Goal: Task Accomplishment & Management: Use online tool/utility

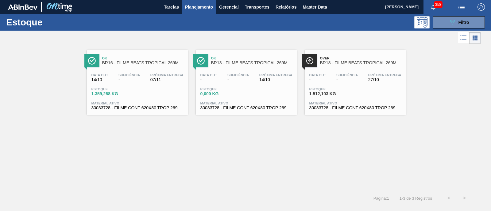
scroll to position [76, 0]
click at [305, 5] on span "Master Data" at bounding box center [315, 6] width 24 height 7
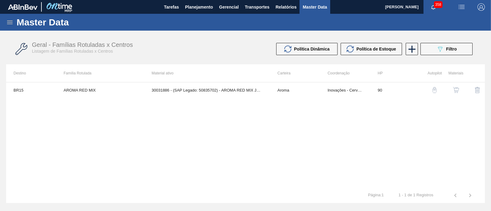
click at [11, 23] on icon at bounding box center [9, 22] width 7 height 7
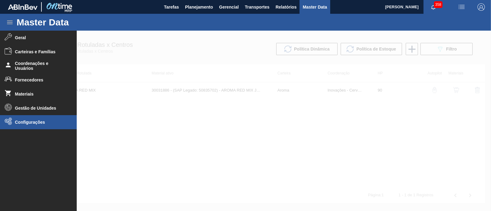
click at [38, 119] on li "Configurações" at bounding box center [38, 122] width 77 height 14
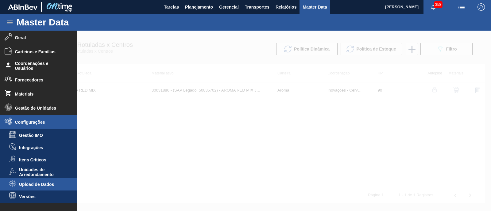
click at [32, 186] on span "Upload de Dados" at bounding box center [42, 184] width 47 height 5
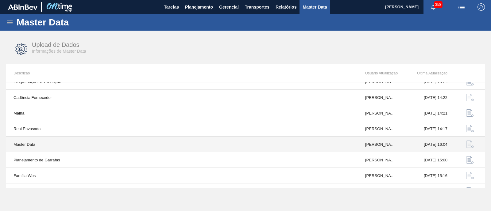
scroll to position [65, 0]
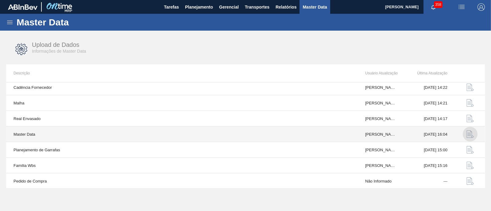
click at [467, 135] on img "button" at bounding box center [470, 134] width 7 height 7
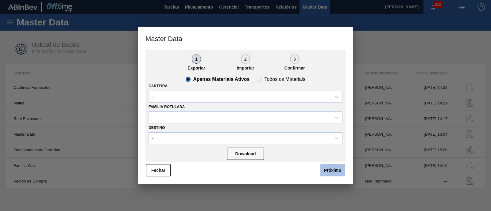
click at [336, 168] on button "Próximo" at bounding box center [332, 171] width 25 height 12
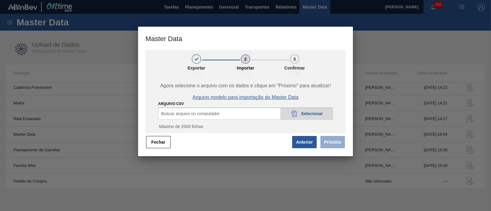
click at [246, 97] on span "Arquivo modelo para importação do Master Data" at bounding box center [245, 98] width 106 height 6
click at [250, 113] on div "Buscar arquivo no computador 20DAD902-3625-4257-8FDA-0C0CB19E2A3D Selecionar" at bounding box center [245, 114] width 175 height 12
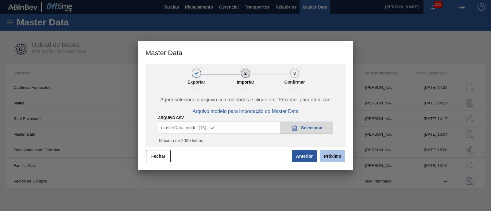
click at [334, 157] on button "Próximo" at bounding box center [332, 156] width 25 height 12
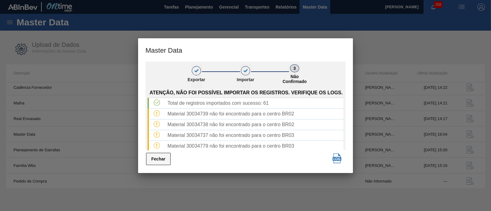
click at [154, 159] on button "Fechar" at bounding box center [158, 159] width 25 height 12
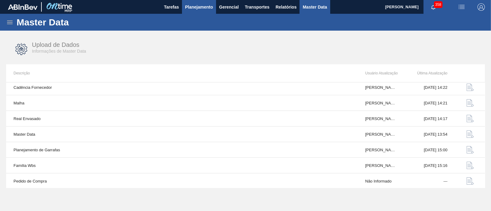
click at [196, 6] on span "Planejamento" at bounding box center [199, 6] width 28 height 7
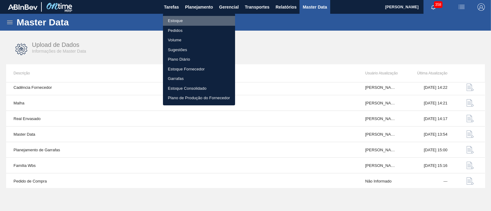
click at [173, 20] on li "Estoque" at bounding box center [199, 21] width 72 height 10
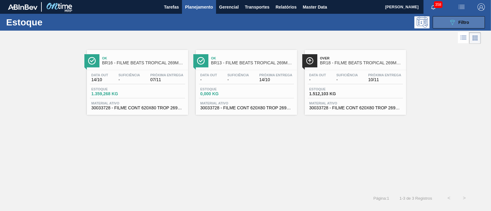
click at [457, 27] on button "089F7B8B-B2A5-4AFE-B5C0-19BA573D28AC Filtro" at bounding box center [459, 22] width 52 height 12
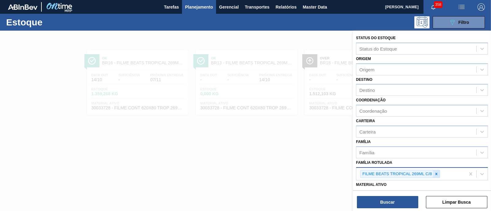
click at [437, 174] on icon at bounding box center [436, 174] width 4 height 4
click at [437, 174] on div "FILME BEATS TROPICAL 269ML C/8" at bounding box center [410, 174] width 109 height 13
paste Rotulada "FILME SK 350ML MP C/ 18"
type Rotulada "FILME SK 350ML MP C/ 18"
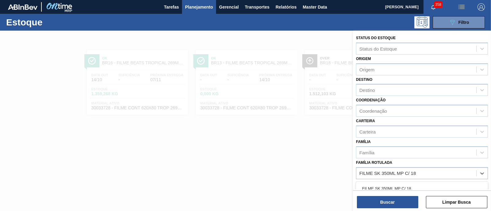
scroll to position [38, 0]
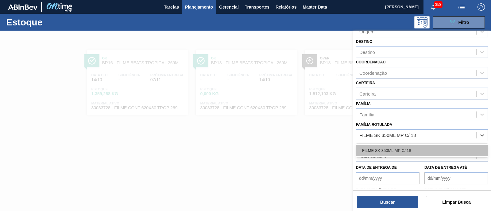
click at [422, 152] on div "FILME SK 350ML MP C/ 18" at bounding box center [422, 150] width 132 height 11
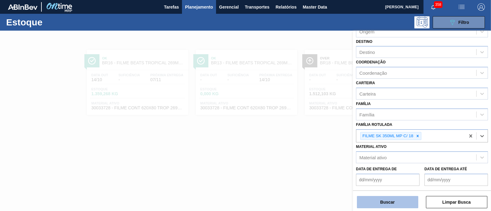
click at [399, 201] on button "Buscar" at bounding box center [387, 202] width 61 height 12
